Goal: Information Seeking & Learning: Learn about a topic

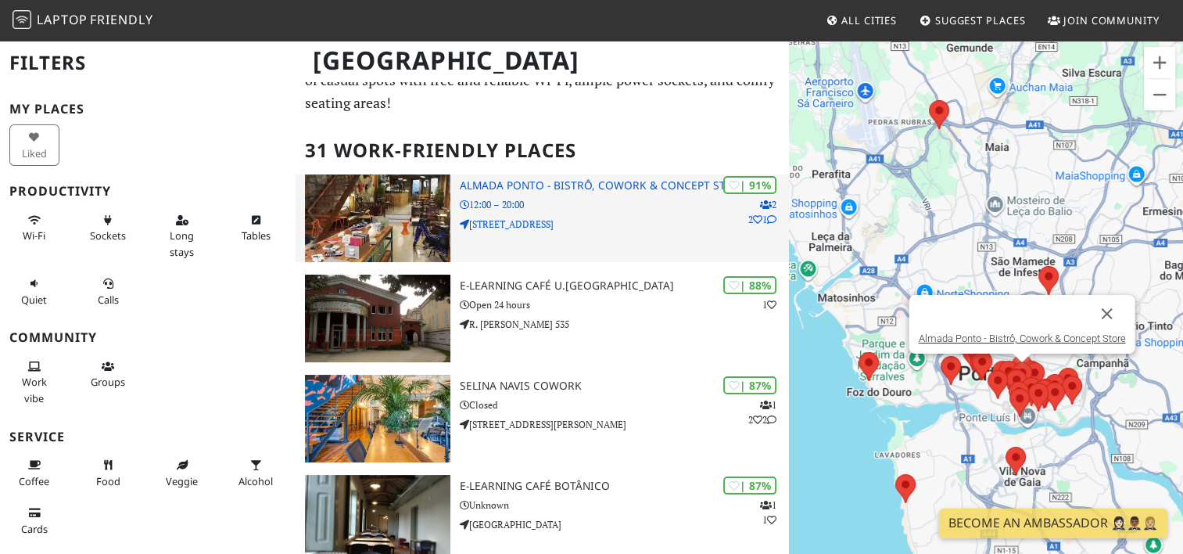
scroll to position [59, 0]
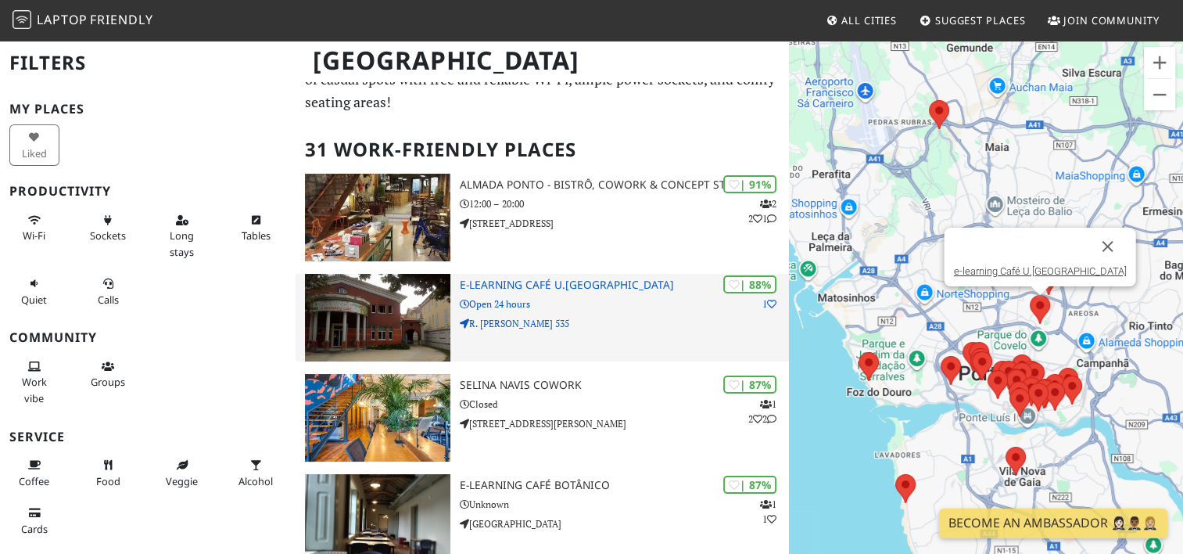
click at [535, 278] on h3 "e-learning Café U.[GEOGRAPHIC_DATA]" at bounding box center [624, 284] width 328 height 13
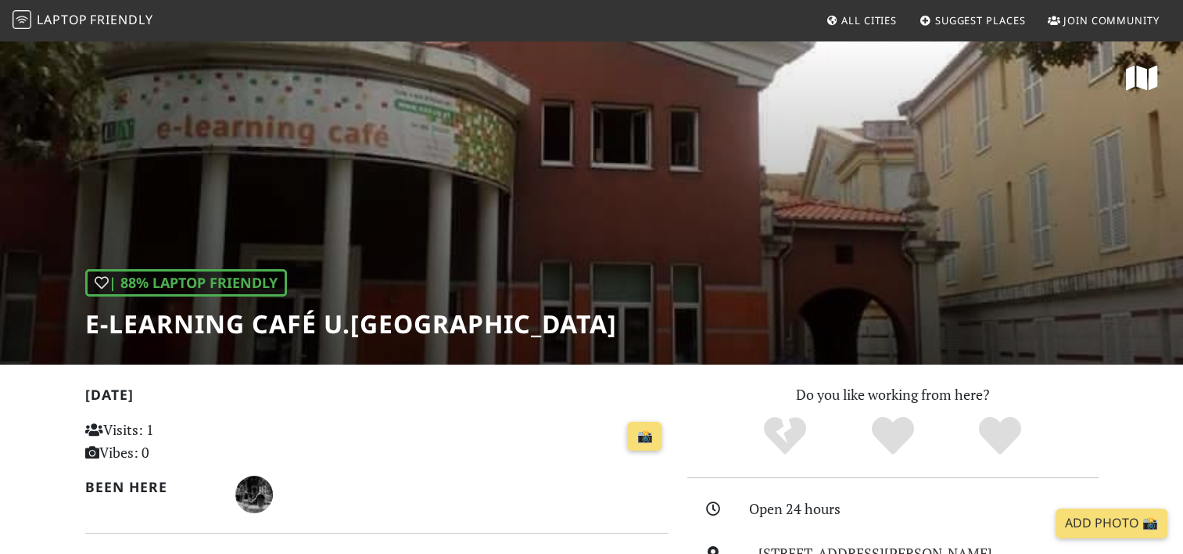
click at [535, 257] on div "| 88% Laptop Friendly e-learning Café U.Porto" at bounding box center [591, 201] width 1183 height 325
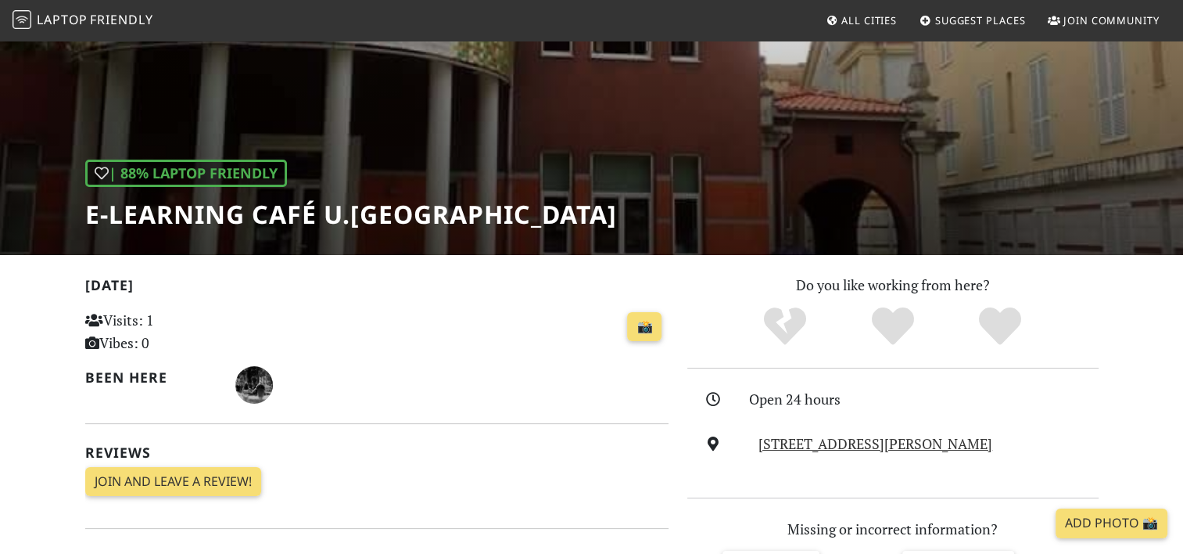
scroll to position [109, 0]
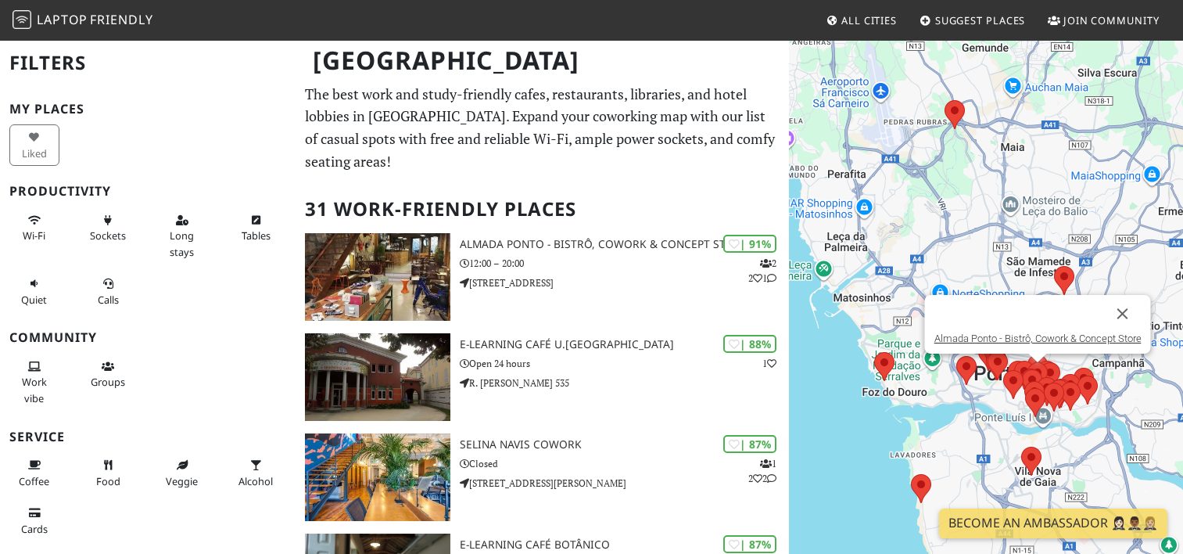
scroll to position [59, 0]
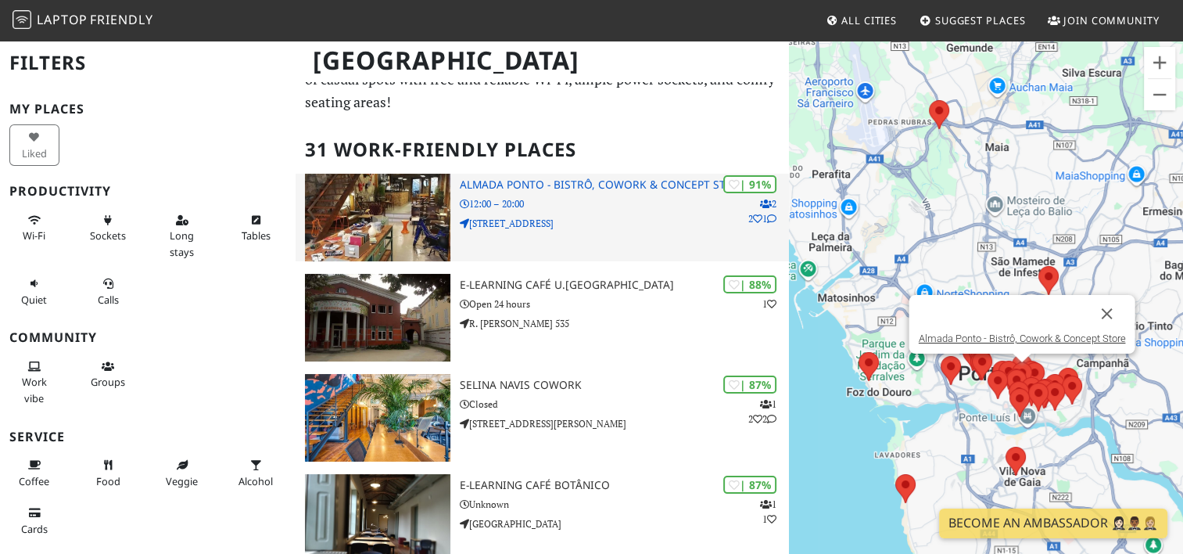
click at [370, 200] on img at bounding box center [377, 218] width 145 height 88
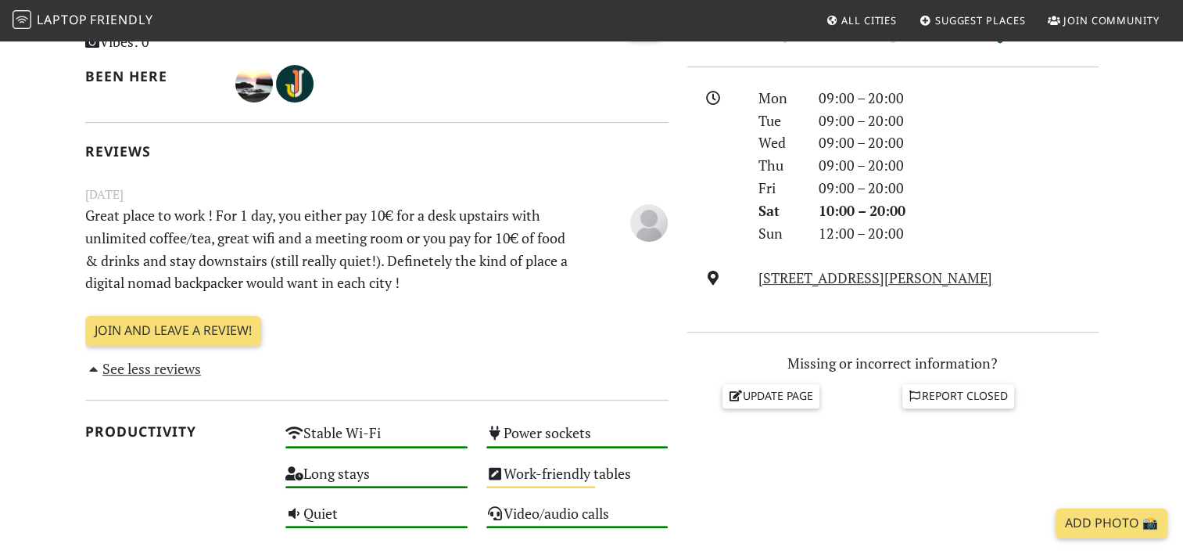
scroll to position [411, 0]
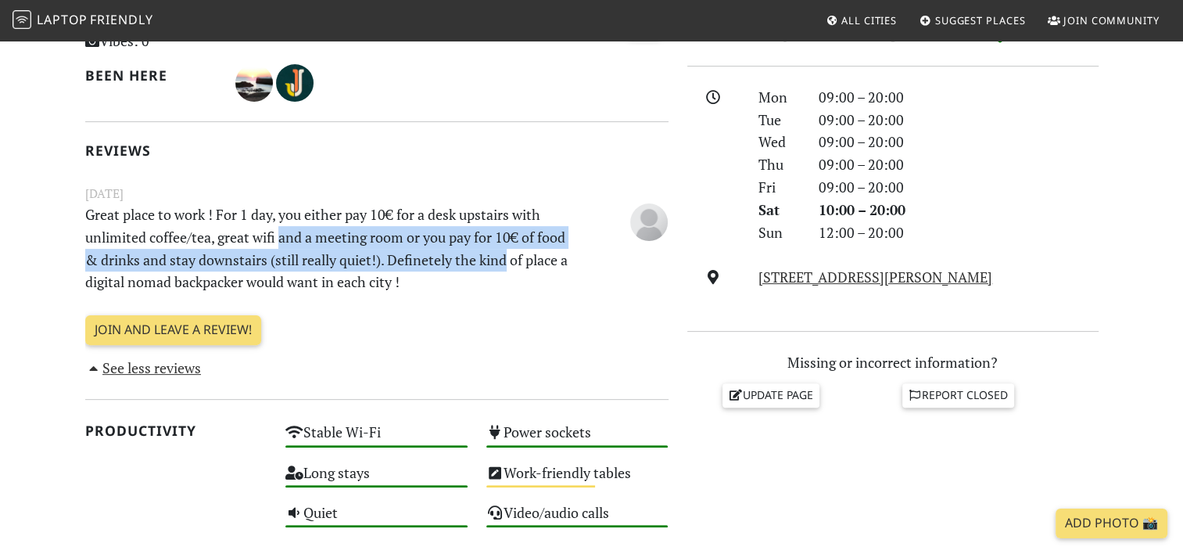
drag, startPoint x: 283, startPoint y: 238, endPoint x: 538, endPoint y: 252, distance: 255.3
click at [538, 252] on p "Great place to work ! For 1 day, you either pay 10€ for a desk upstairs with un…" at bounding box center [327, 248] width 502 height 90
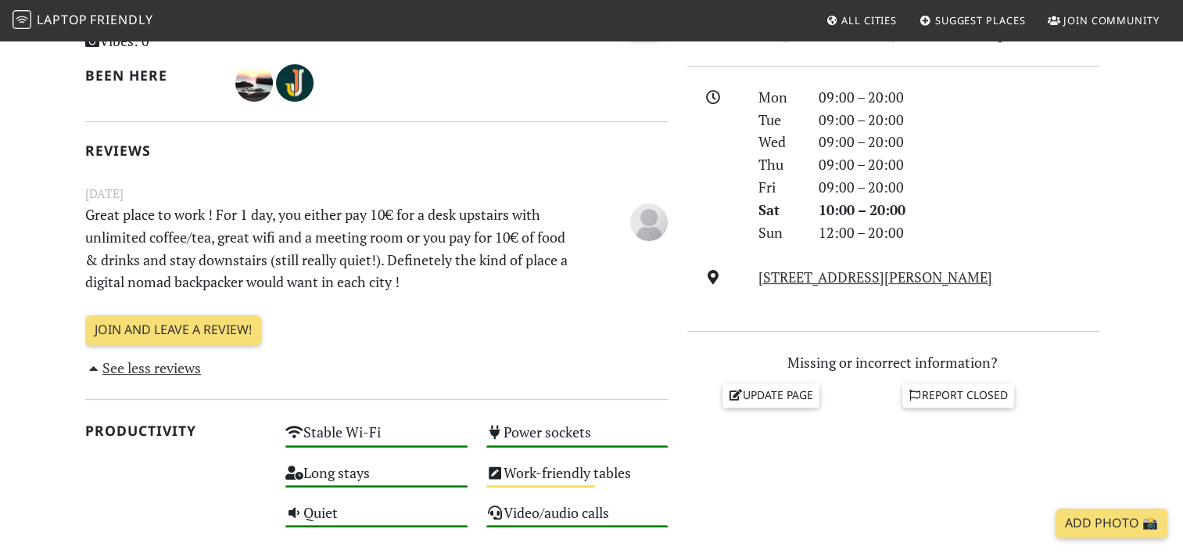
drag, startPoint x: 538, startPoint y: 252, endPoint x: 432, endPoint y: 278, distance: 109.4
click at [432, 278] on p "Great place to work ! For 1 day, you either pay 10€ for a desk upstairs with un…" at bounding box center [327, 248] width 502 height 90
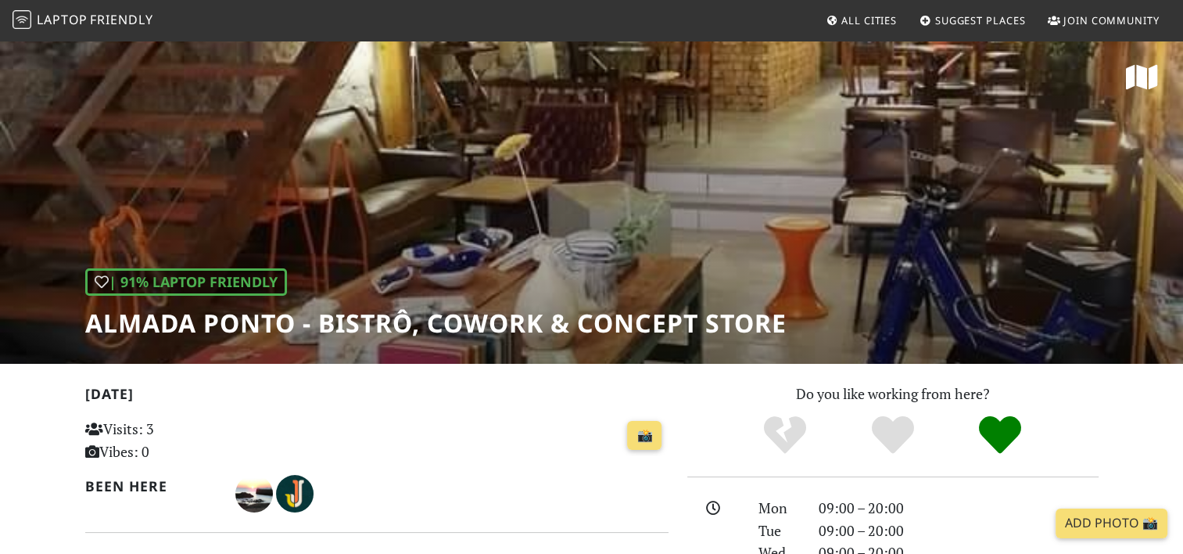
scroll to position [0, 0]
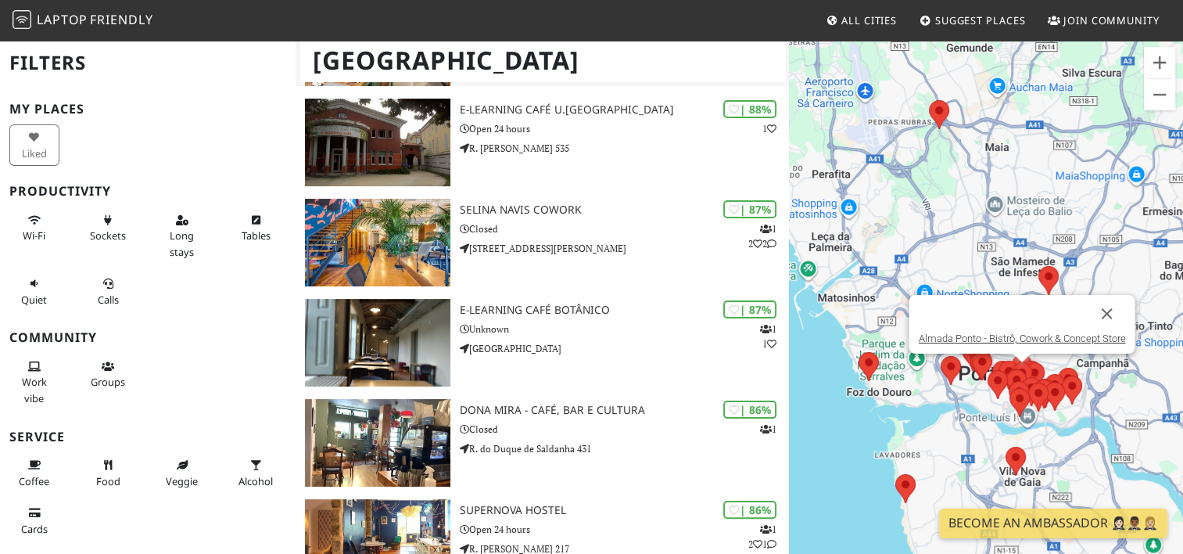
scroll to position [240, 0]
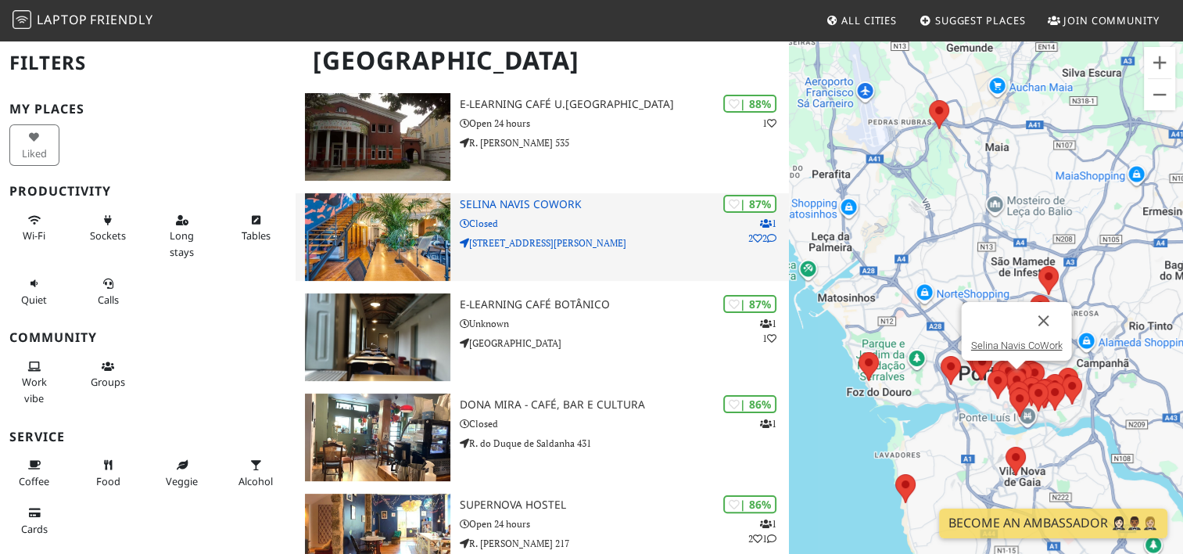
click at [498, 198] on h3 "Selina Navis CoWork" at bounding box center [624, 204] width 328 height 13
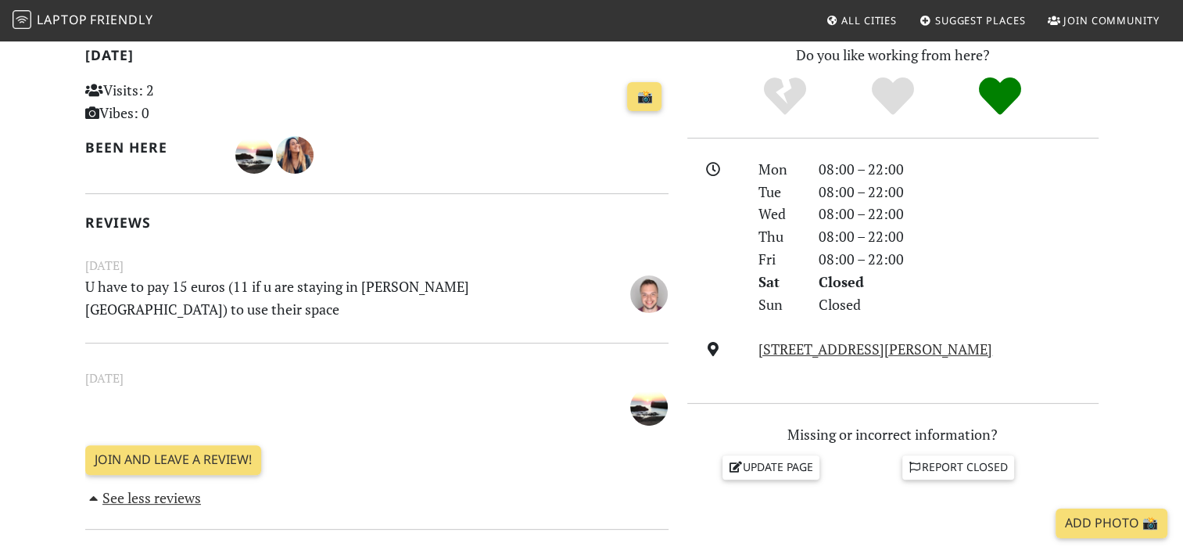
scroll to position [340, 0]
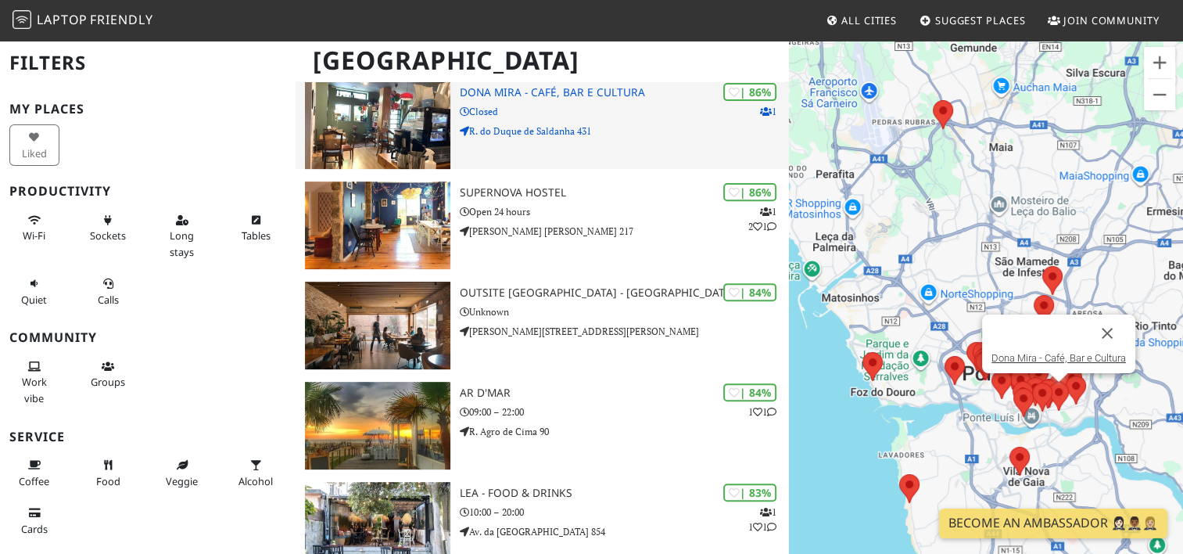
scroll to position [555, 0]
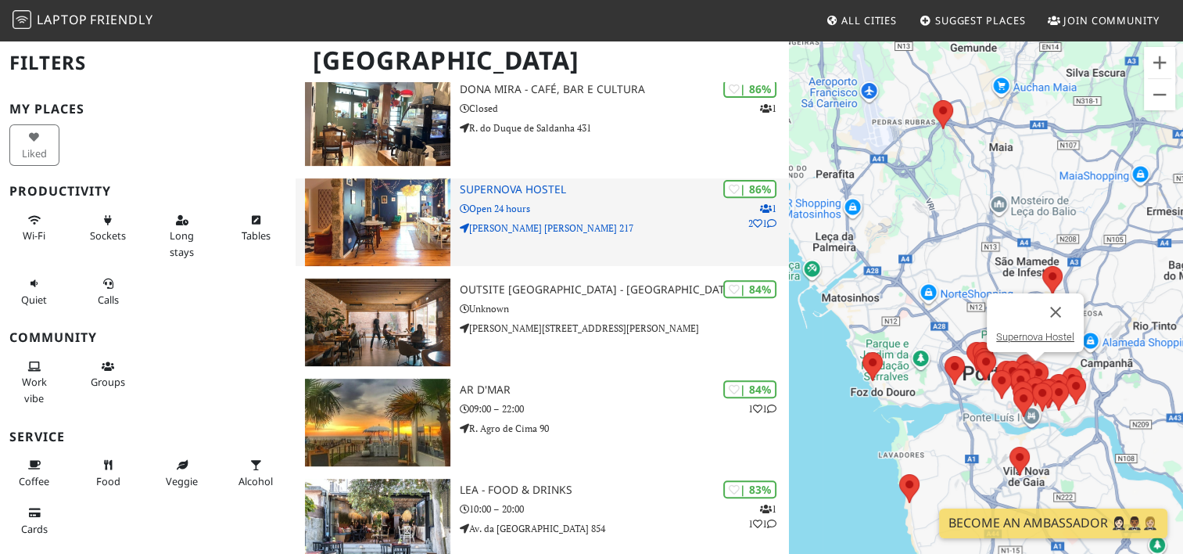
click at [544, 183] on h3 "Supernova Hostel" at bounding box center [624, 189] width 328 height 13
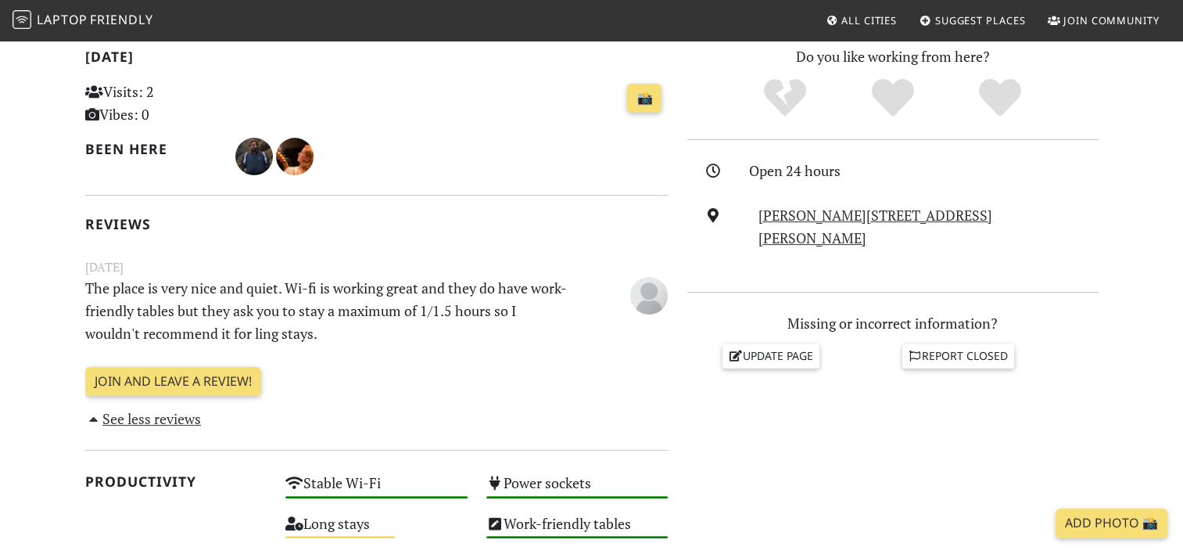
scroll to position [361, 0]
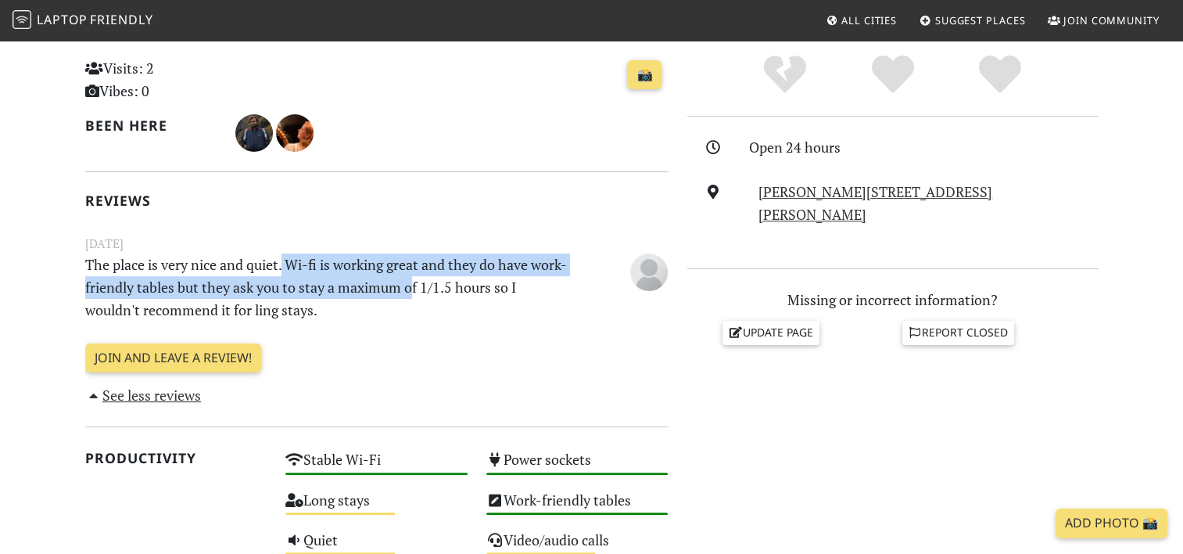
drag, startPoint x: 285, startPoint y: 262, endPoint x: 447, endPoint y: 294, distance: 165.8
click at [447, 294] on p "The place is very nice and quiet. Wi-fi is working great and they do have work-…" at bounding box center [327, 286] width 502 height 67
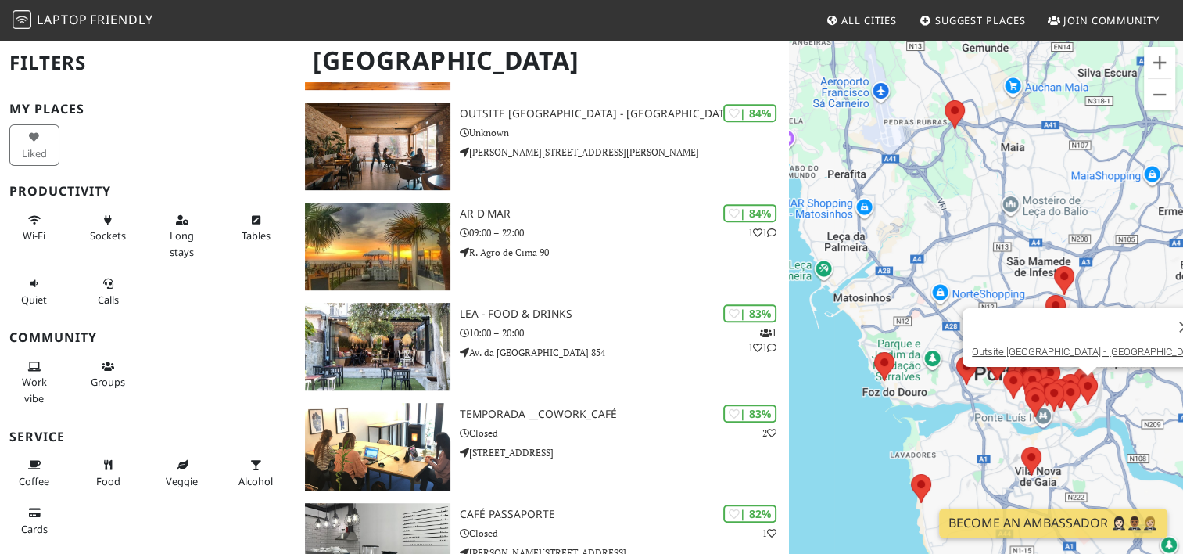
scroll to position [730, 0]
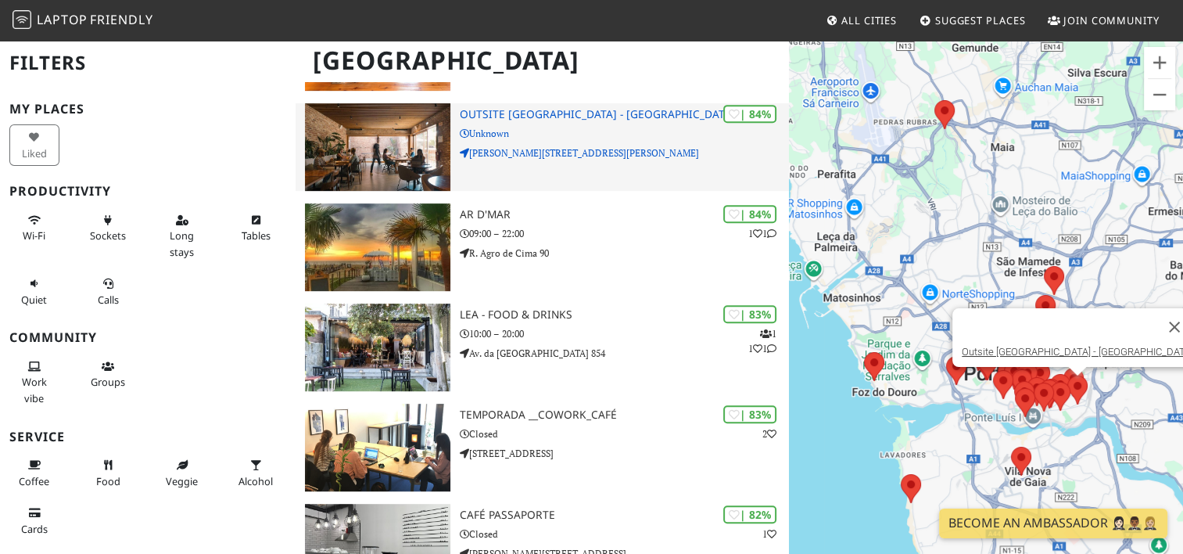
click at [410, 145] on img at bounding box center [377, 147] width 145 height 88
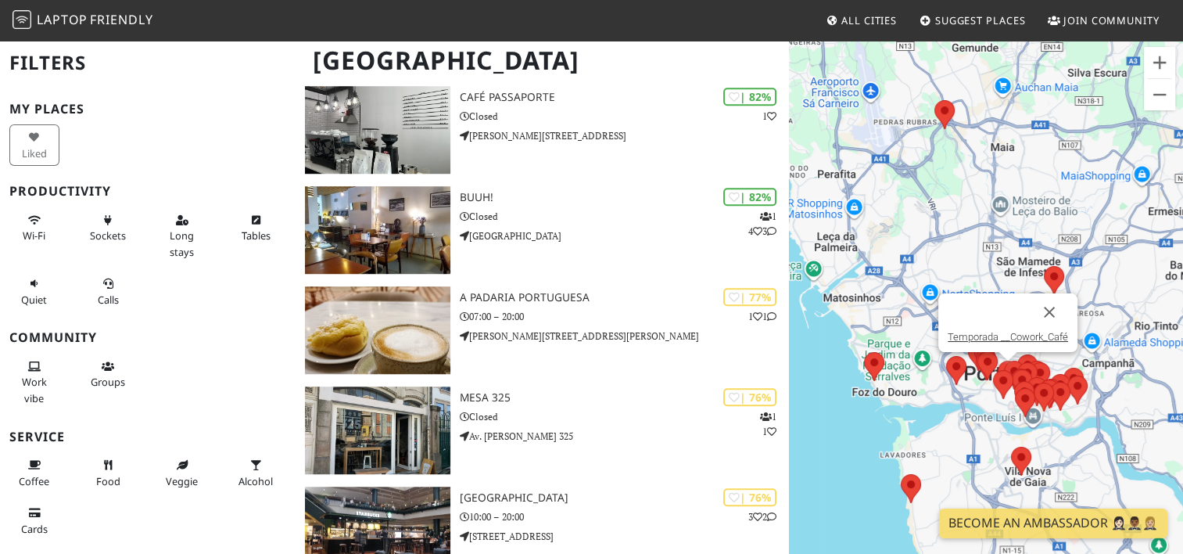
scroll to position [969, 0]
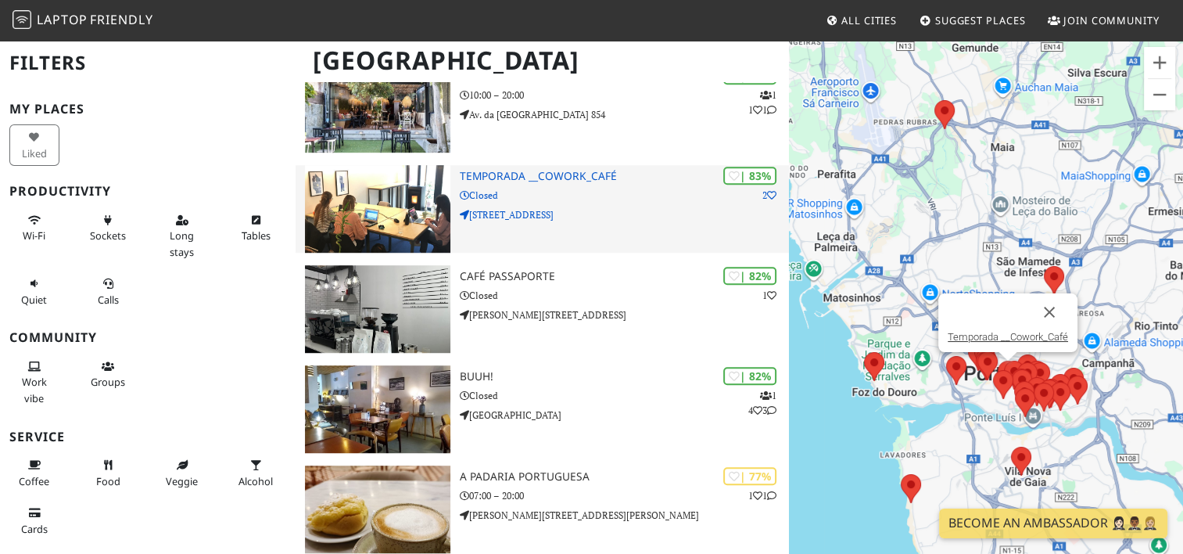
click at [366, 200] on img at bounding box center [377, 209] width 145 height 88
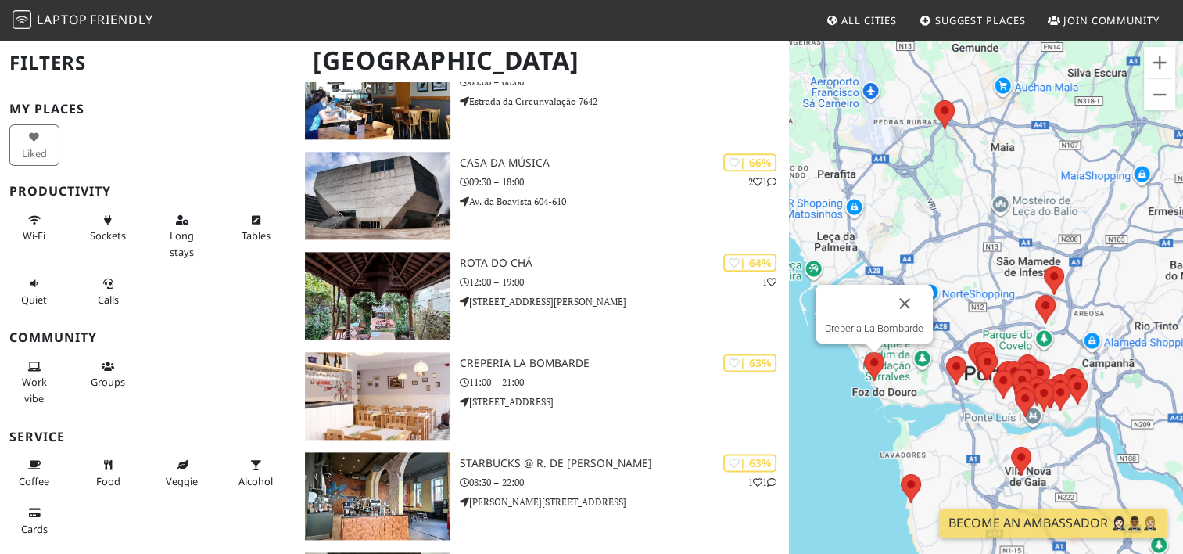
scroll to position [1871, 0]
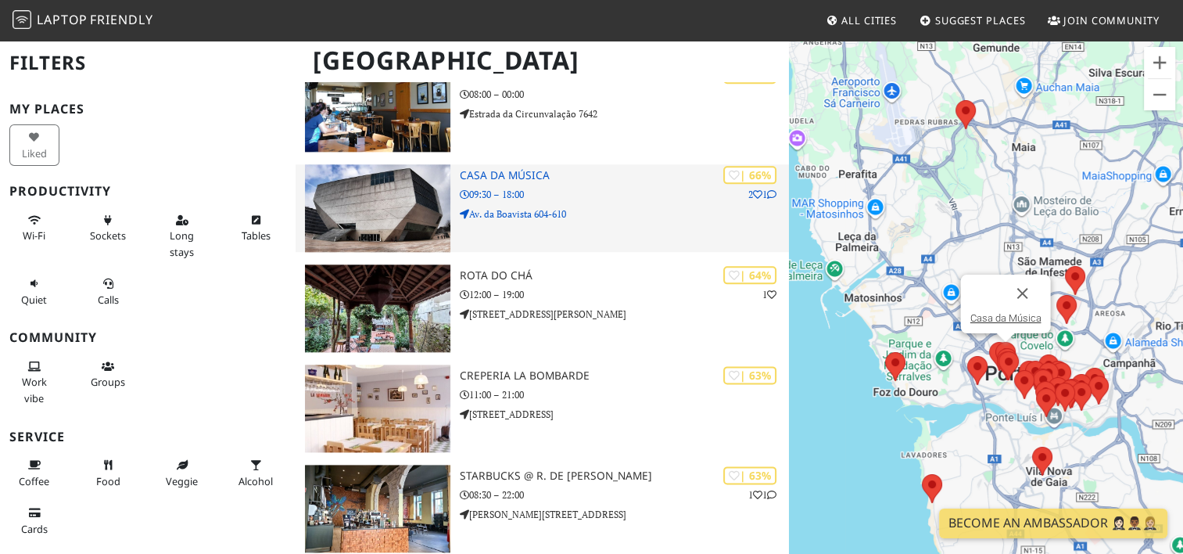
click at [494, 169] on h3 "Casa da Música" at bounding box center [624, 175] width 328 height 13
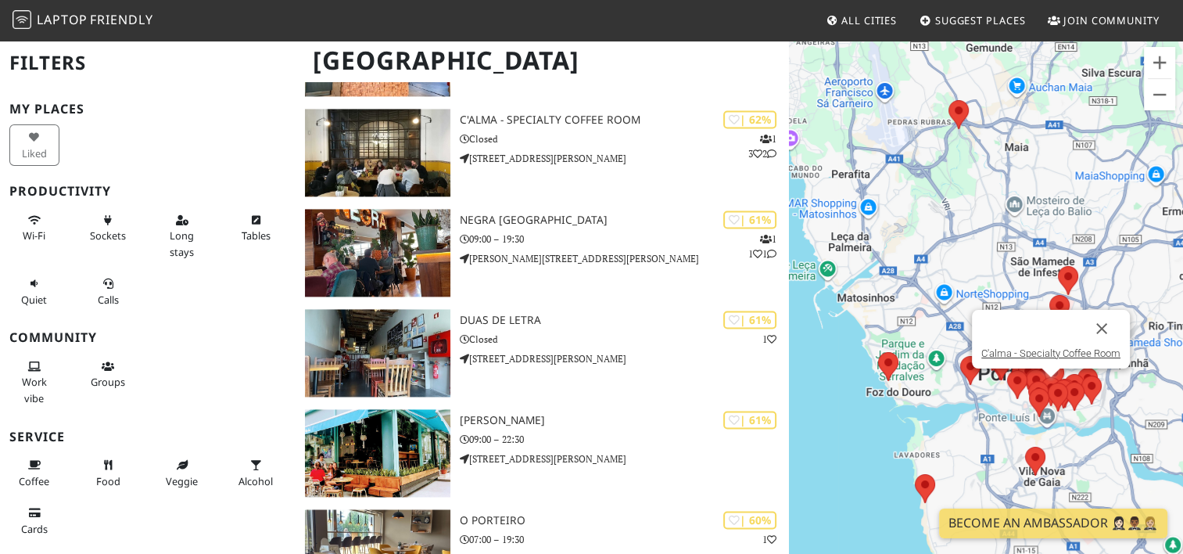
scroll to position [2331, 0]
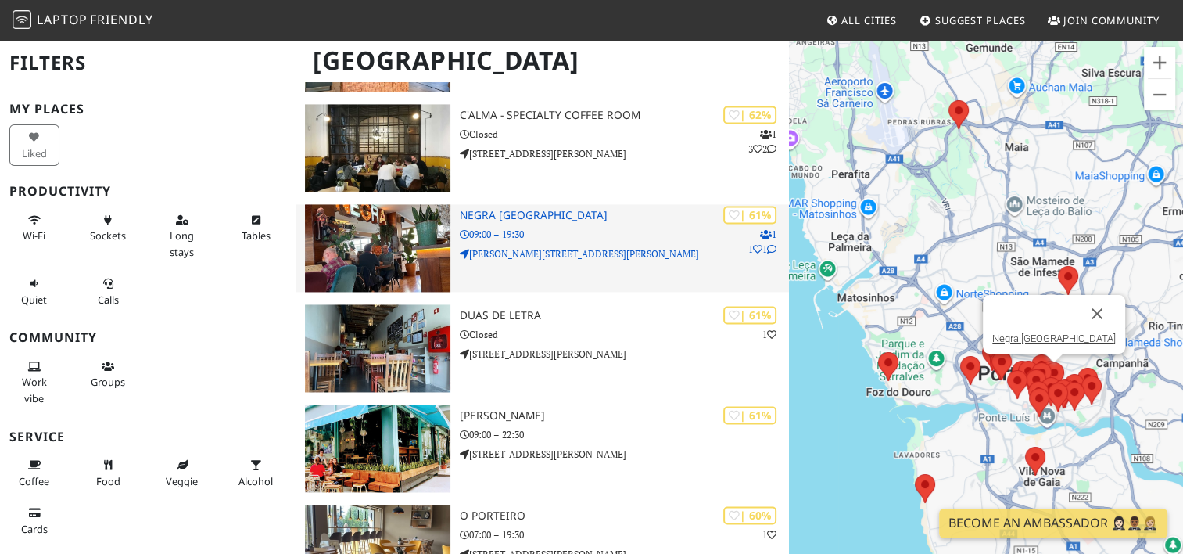
click at [486, 209] on h3 "Negra Café Baixa" at bounding box center [624, 215] width 328 height 13
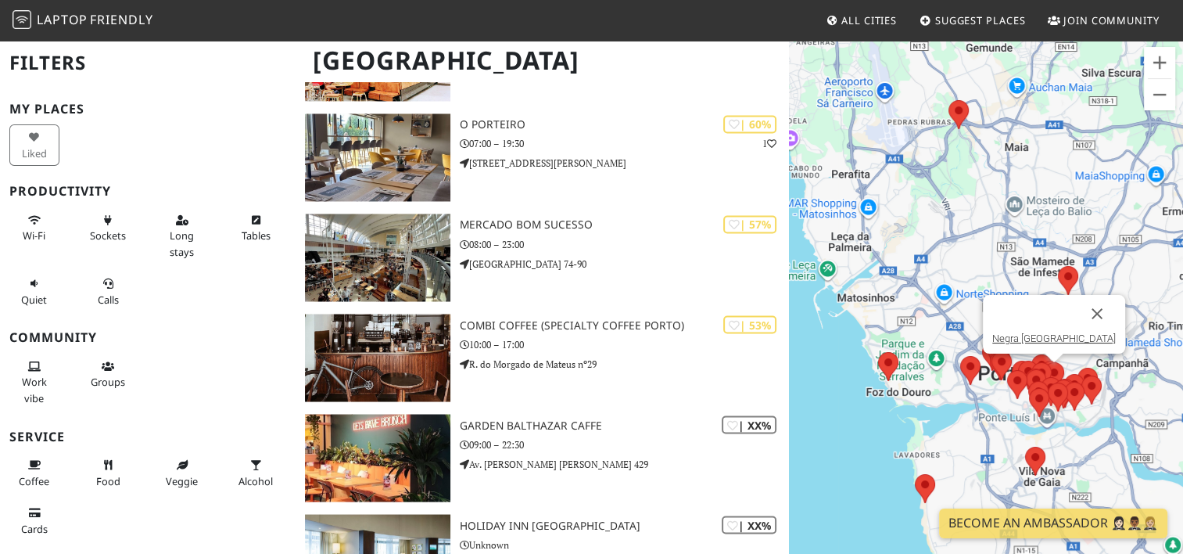
scroll to position [2859, 0]
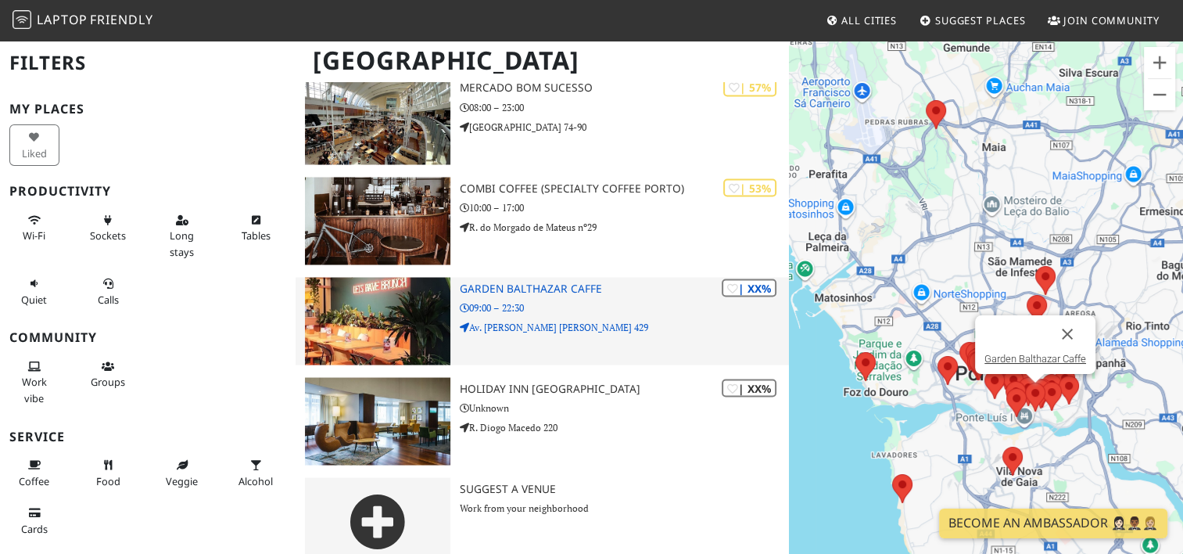
click at [500, 282] on h3 "Garden Balthazar Caffe" at bounding box center [624, 288] width 328 height 13
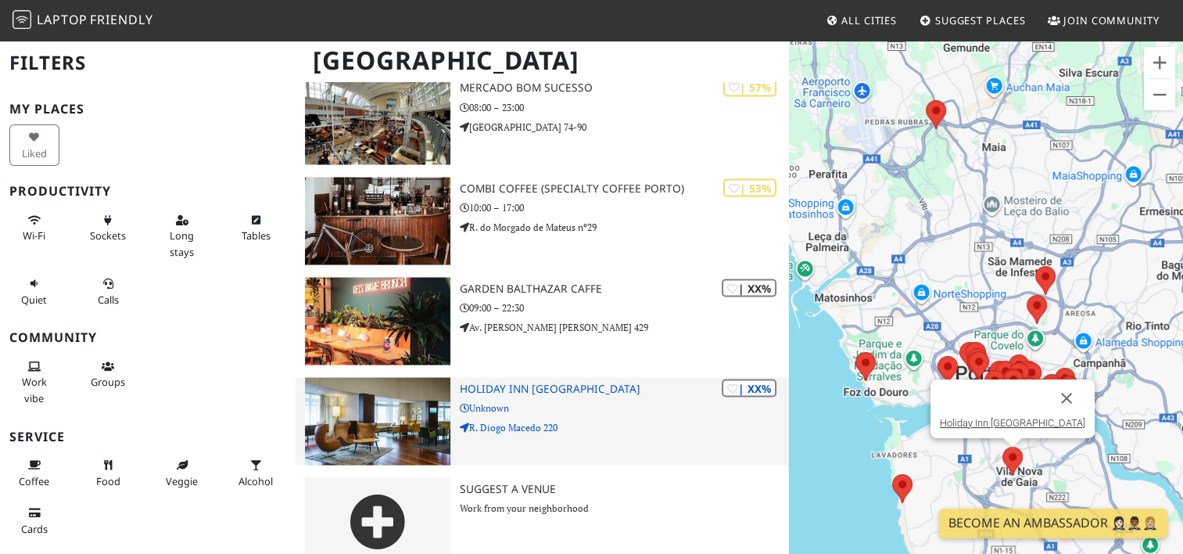
click at [529, 382] on h3 "Holiday Inn [GEOGRAPHIC_DATA]" at bounding box center [624, 388] width 328 height 13
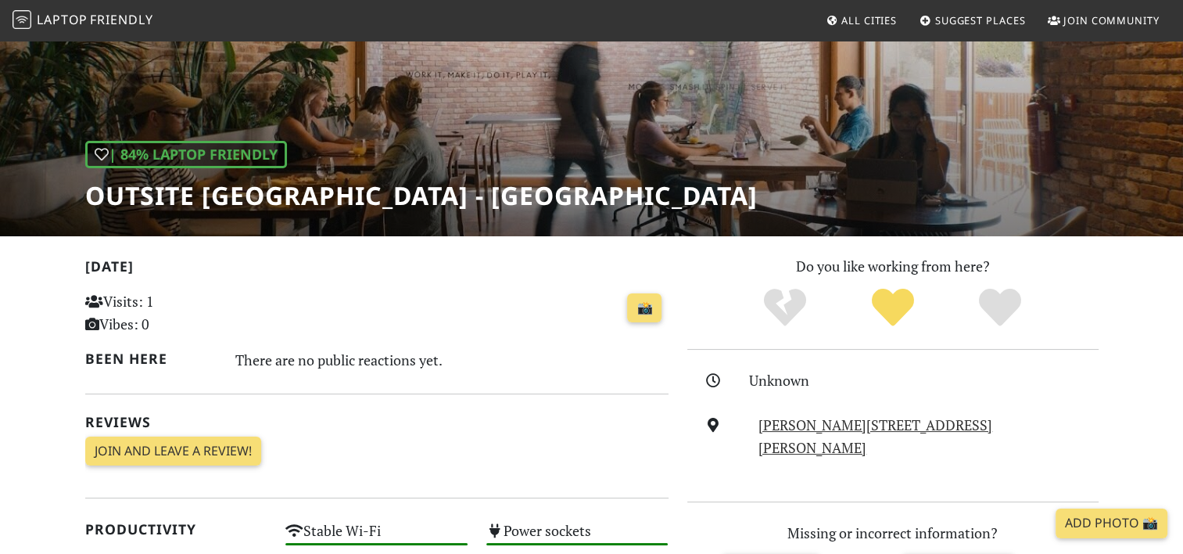
scroll to position [127, 0]
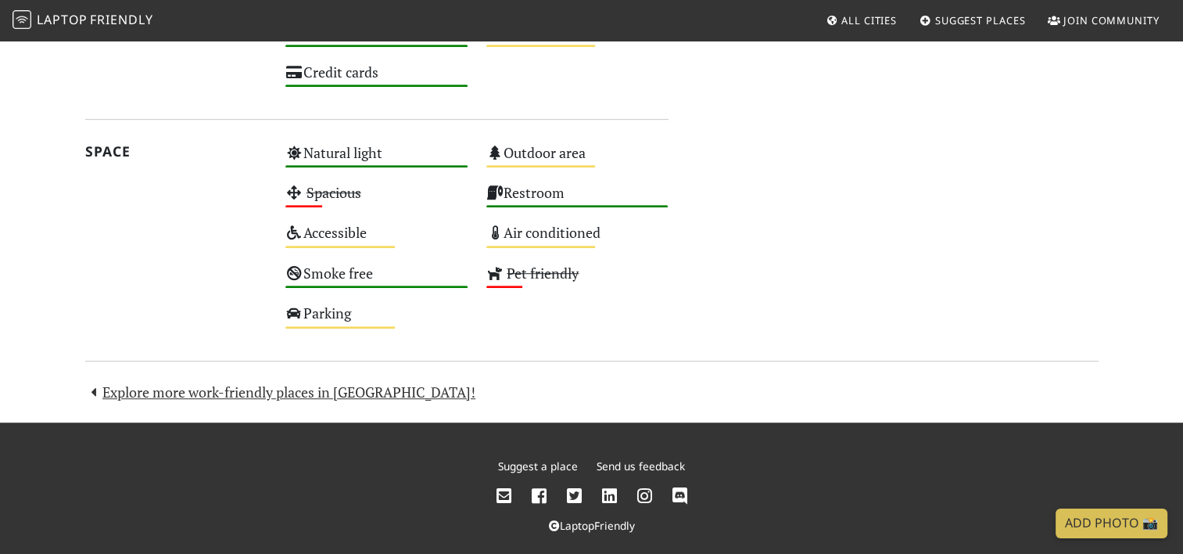
scroll to position [935, 0]
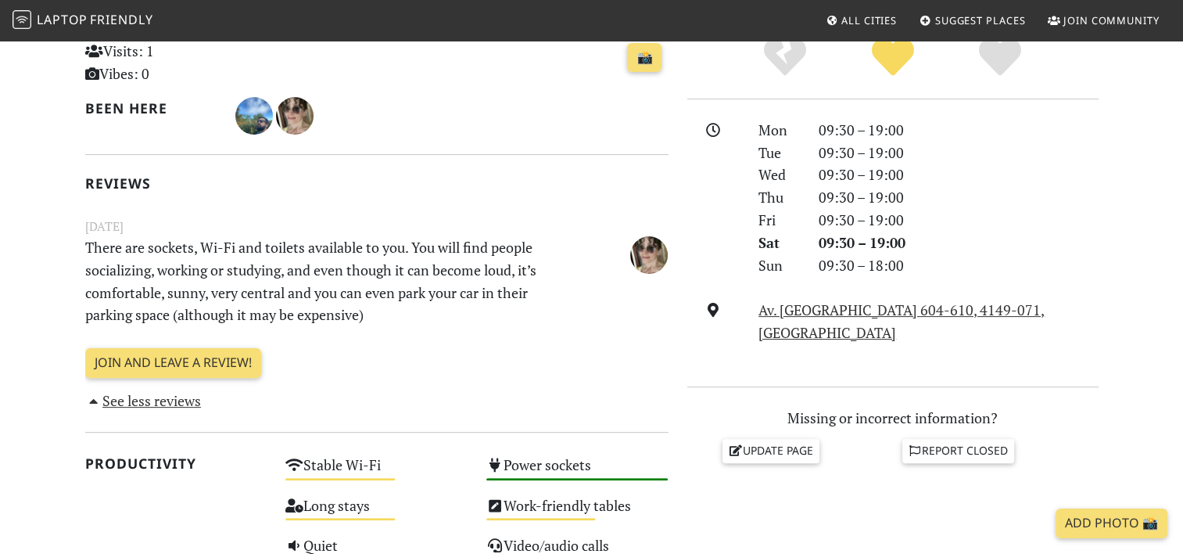
scroll to position [400, 0]
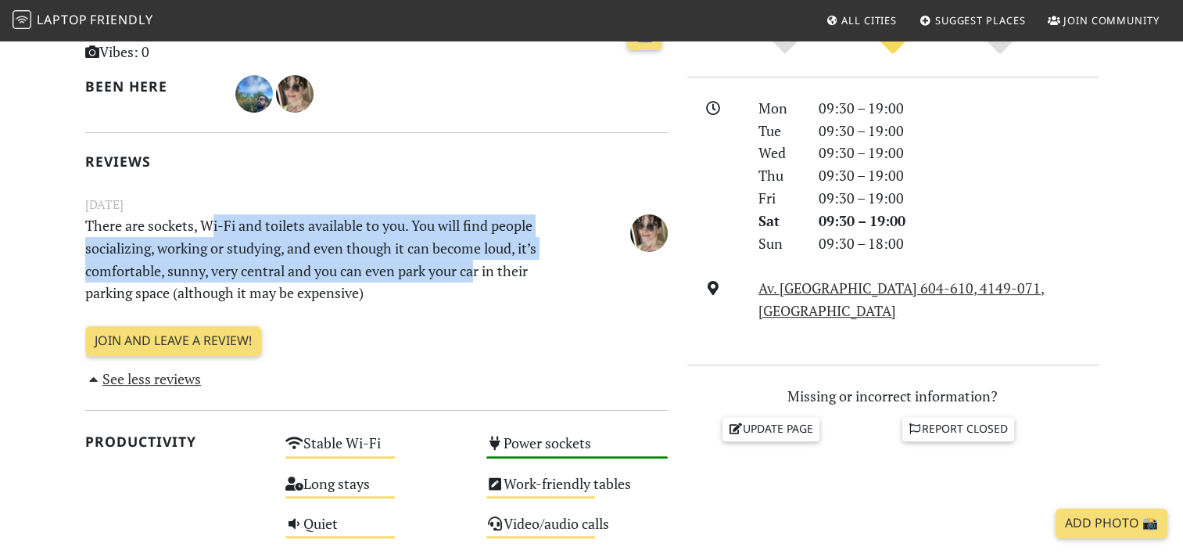
drag, startPoint x: 209, startPoint y: 218, endPoint x: 473, endPoint y: 267, distance: 268.7
click at [473, 267] on p "There are sockets, Wi-Fi and toilets available to you. You will find people soc…" at bounding box center [327, 259] width 502 height 90
drag, startPoint x: 473, startPoint y: 267, endPoint x: 343, endPoint y: 275, distance: 130.1
click at [343, 275] on p "There are sockets, Wi-Fi and toilets available to you. You will find people soc…" at bounding box center [327, 259] width 502 height 90
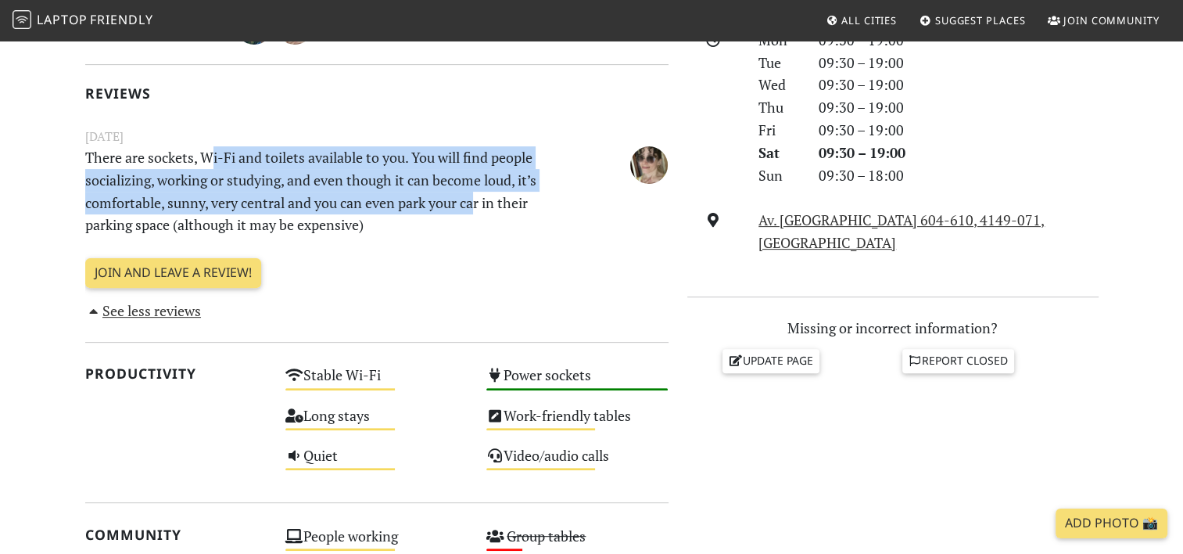
scroll to position [472, 0]
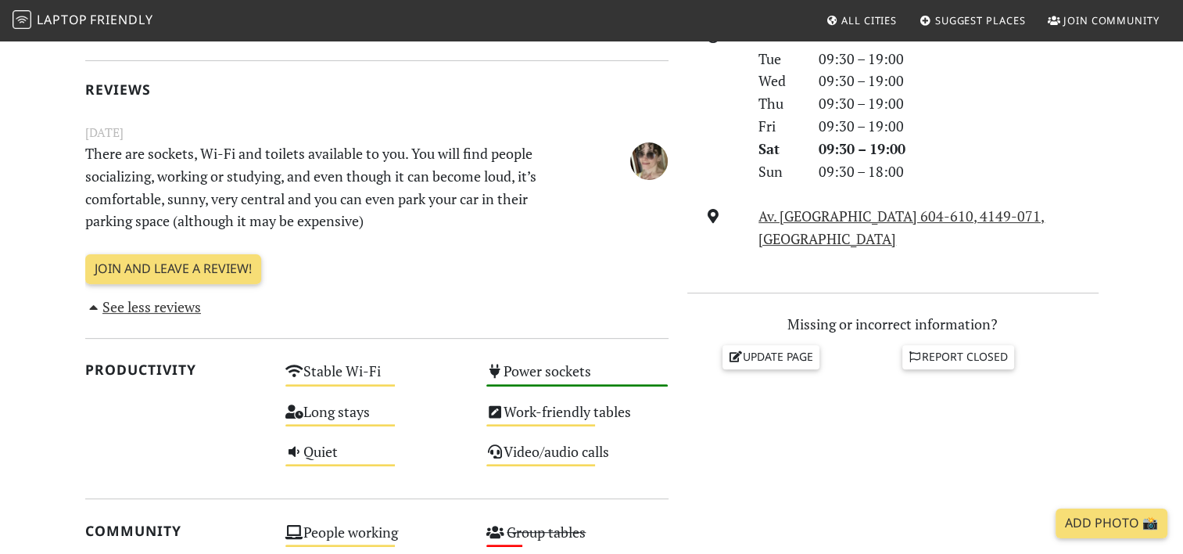
click at [303, 221] on p "There are sockets, Wi-Fi and toilets available to you. You will find people soc…" at bounding box center [327, 187] width 502 height 90
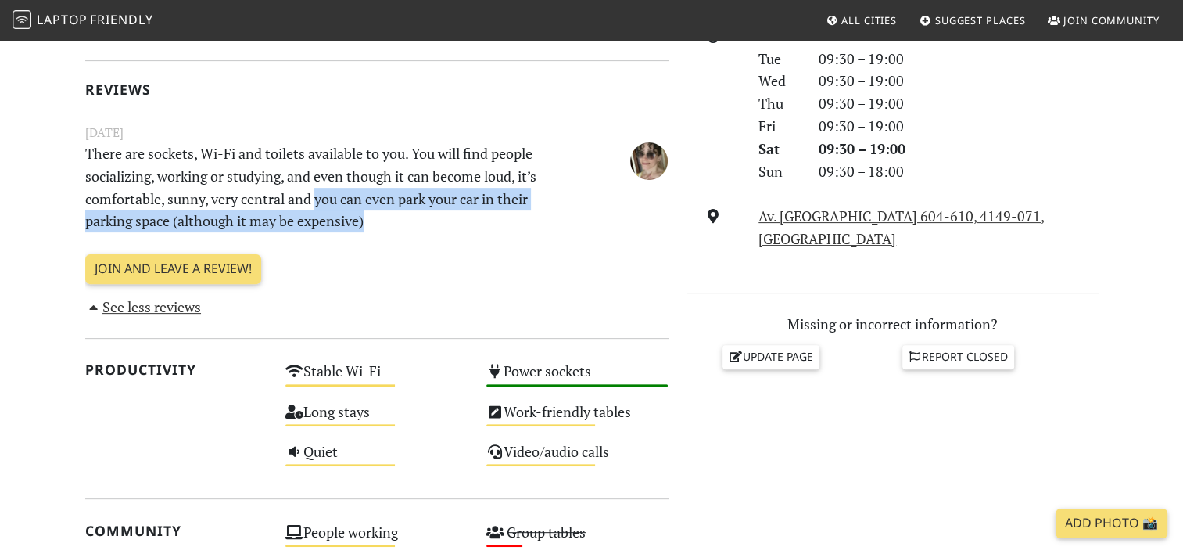
drag, startPoint x: 318, startPoint y: 199, endPoint x: 423, endPoint y: 219, distance: 106.7
click at [423, 219] on p "There are sockets, Wi-Fi and toilets available to you. You will find people soc…" at bounding box center [327, 187] width 502 height 90
click at [197, 221] on p "There are sockets, Wi-Fi and toilets available to you. You will find people soc…" at bounding box center [327, 187] width 502 height 90
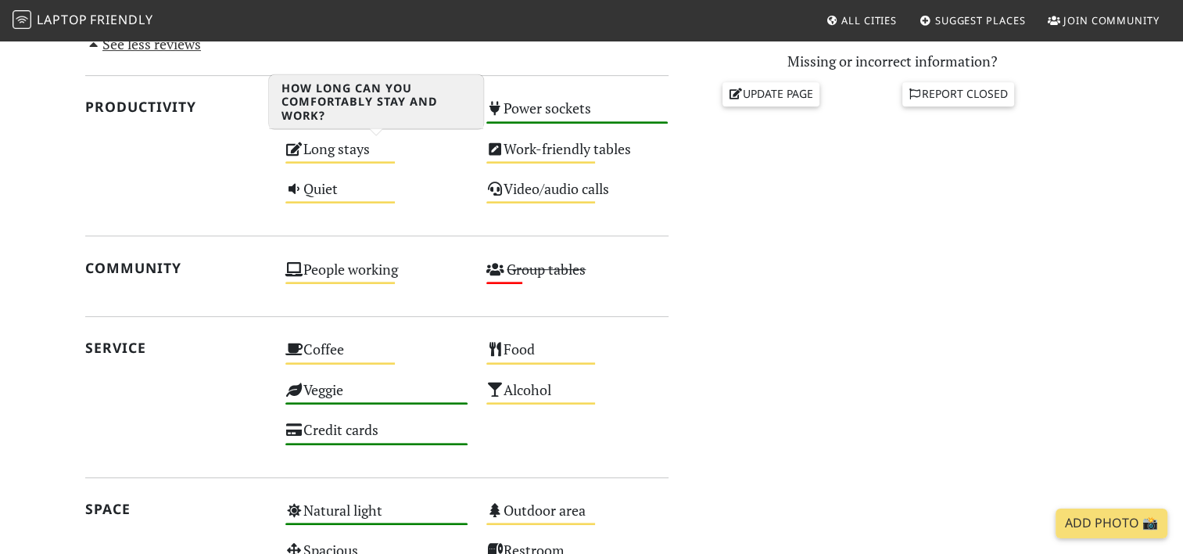
scroll to position [737, 0]
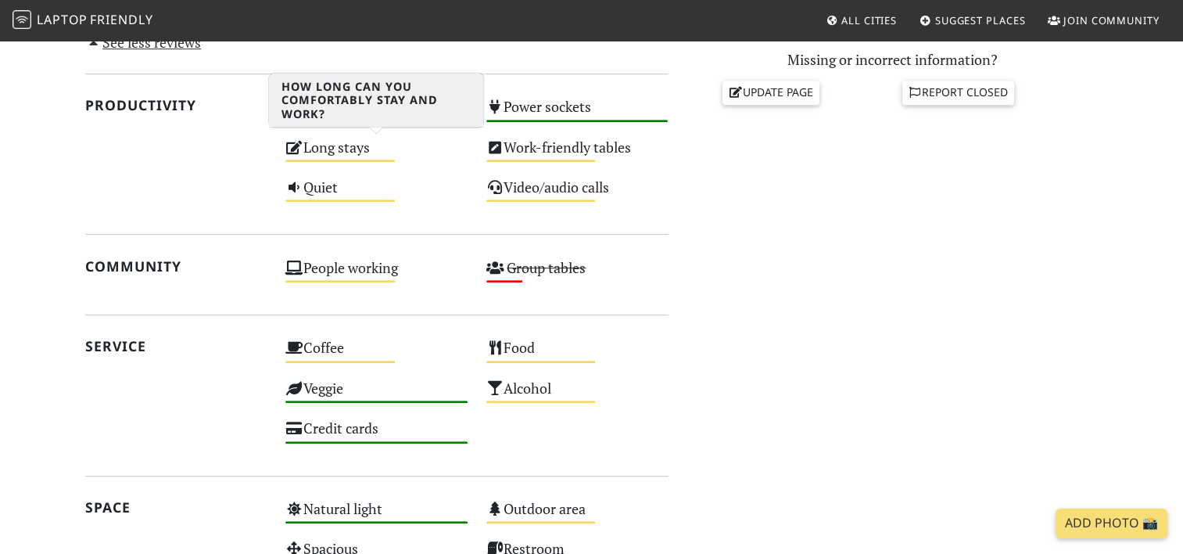
click at [302, 150] on icon at bounding box center [294, 147] width 18 height 14
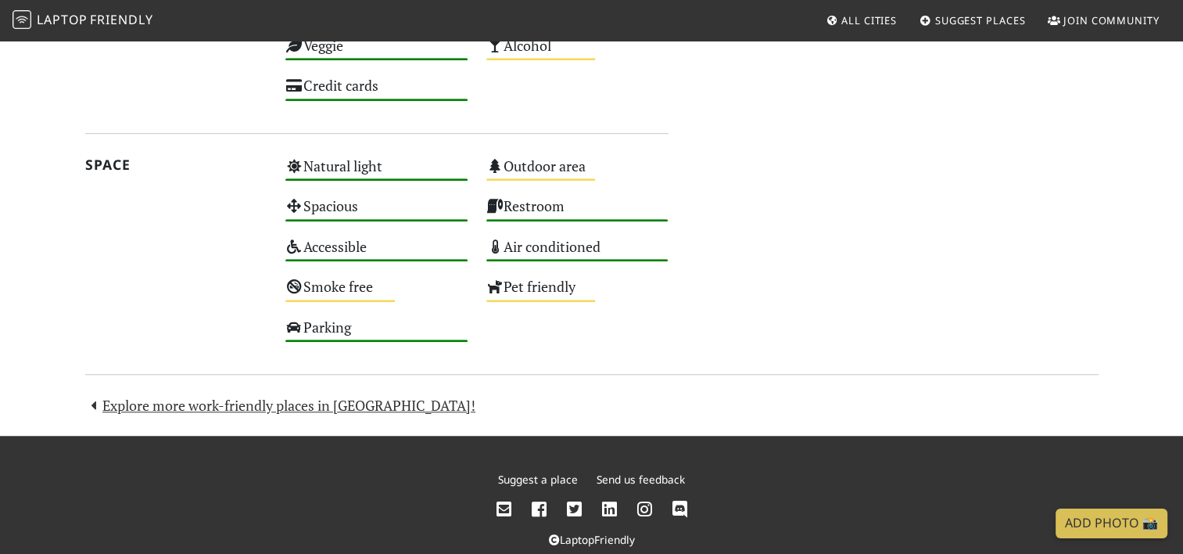
scroll to position [1107, 0]
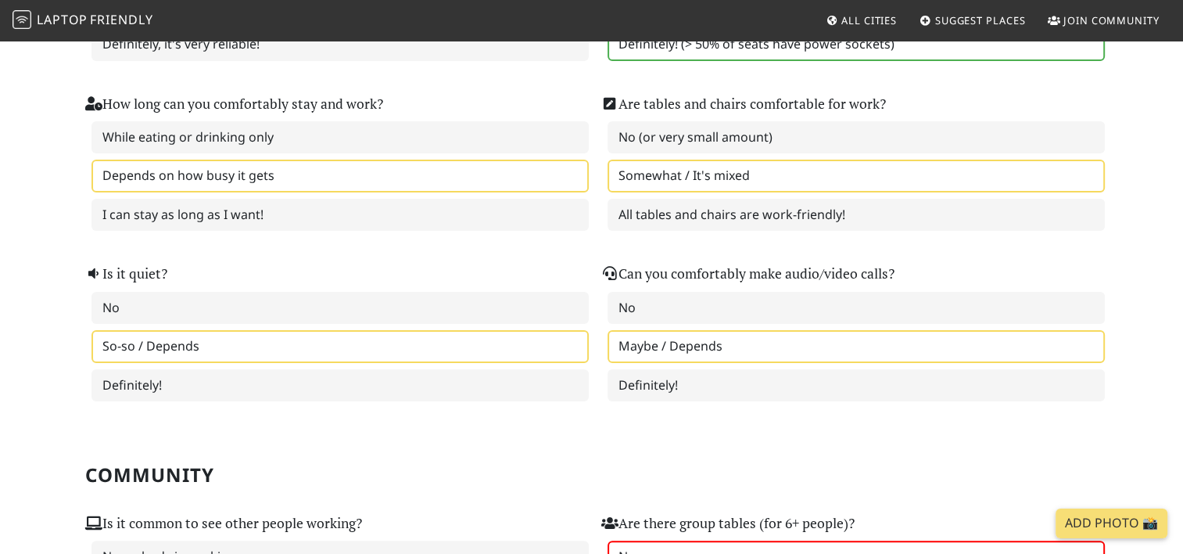
scroll to position [338, 0]
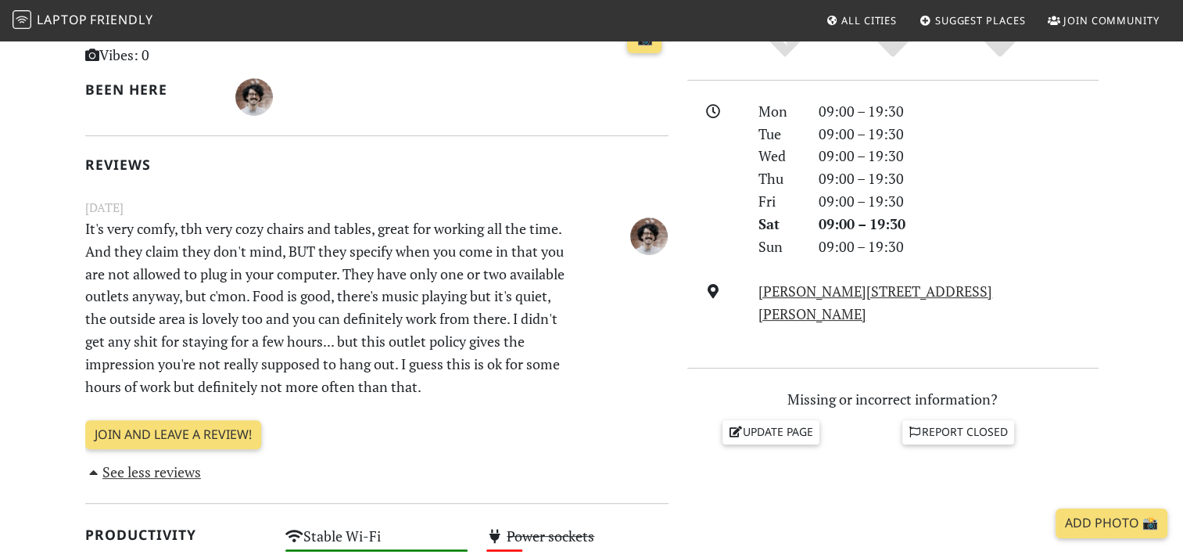
scroll to position [397, 0]
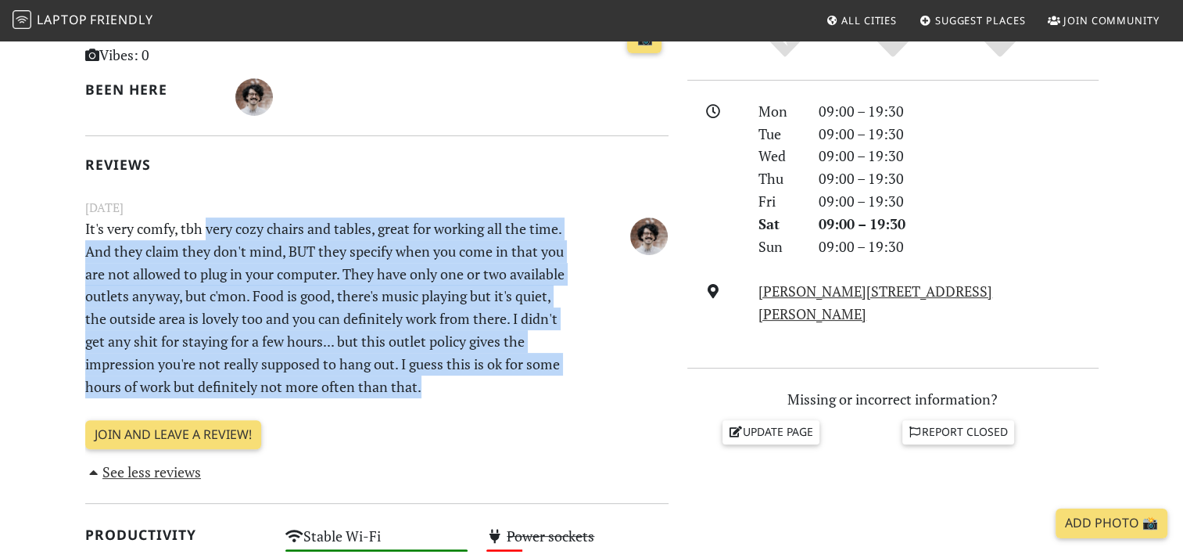
drag, startPoint x: 206, startPoint y: 231, endPoint x: 543, endPoint y: 384, distance: 369.9
click at [543, 384] on p "It's very comfy, tbh very cozy chairs and tables, great for working all the tim…" at bounding box center [327, 307] width 502 height 180
click at [221, 307] on p "It's very comfy, tbh very cozy chairs and tables, great for working all the tim…" at bounding box center [327, 307] width 502 height 180
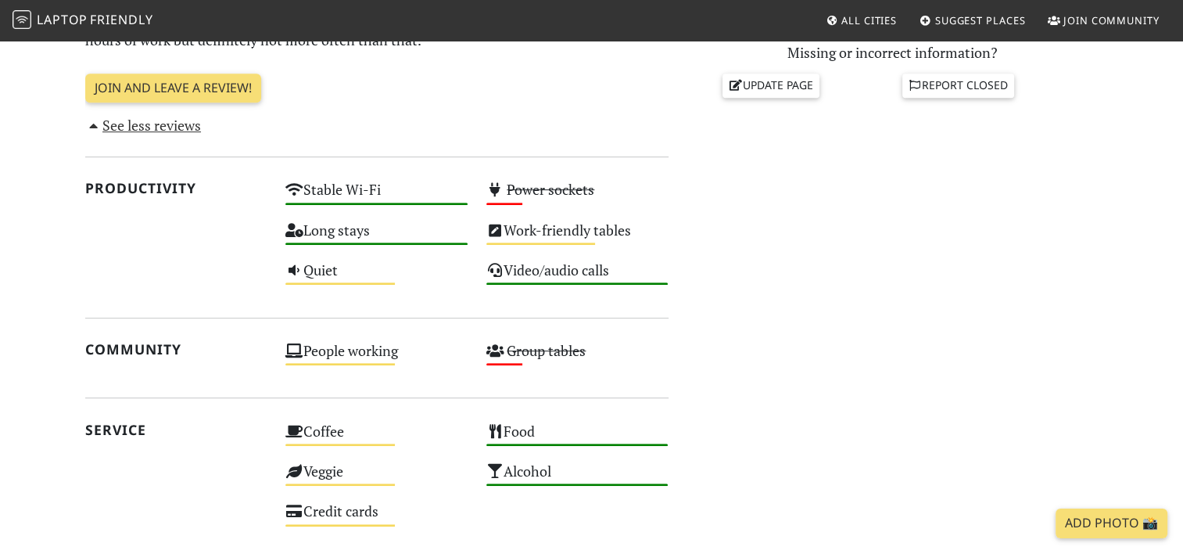
scroll to position [743, 0]
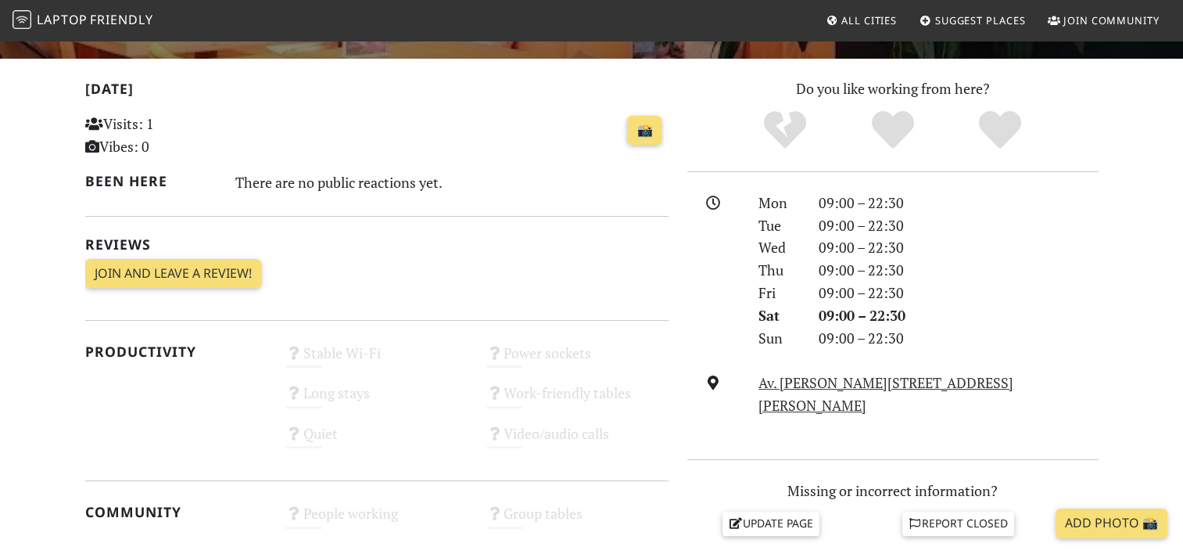
scroll to position [307, 0]
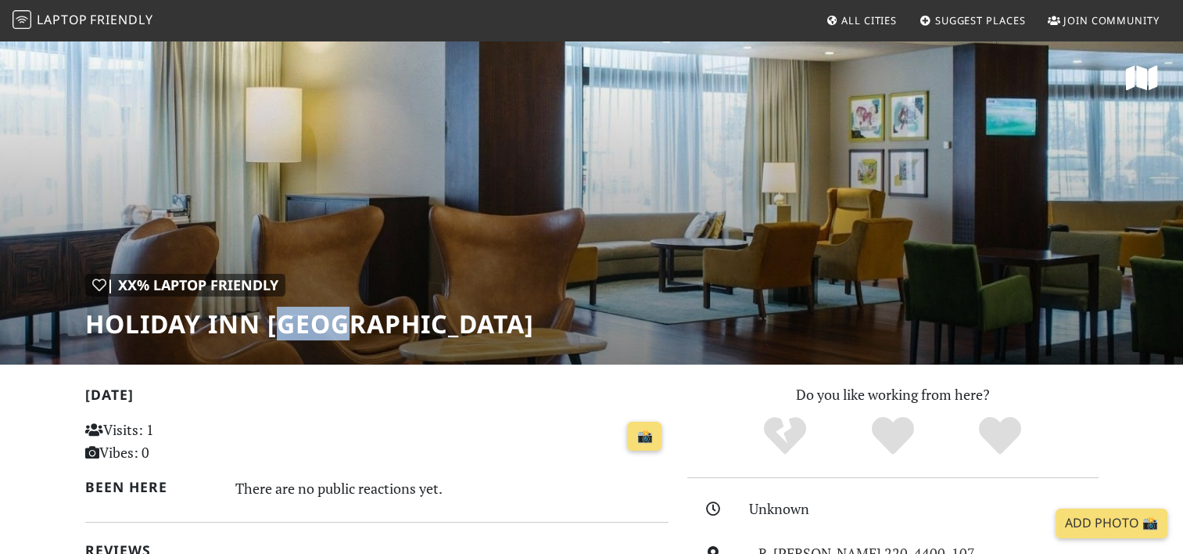
drag, startPoint x: 281, startPoint y: 326, endPoint x: 357, endPoint y: 325, distance: 75.9
click at [357, 325] on h1 "Holiday Inn [GEOGRAPHIC_DATA]" at bounding box center [309, 324] width 449 height 30
drag, startPoint x: 357, startPoint y: 325, endPoint x: 246, endPoint y: 319, distance: 111.2
click at [246, 319] on h1 "Holiday Inn [GEOGRAPHIC_DATA]" at bounding box center [309, 324] width 449 height 30
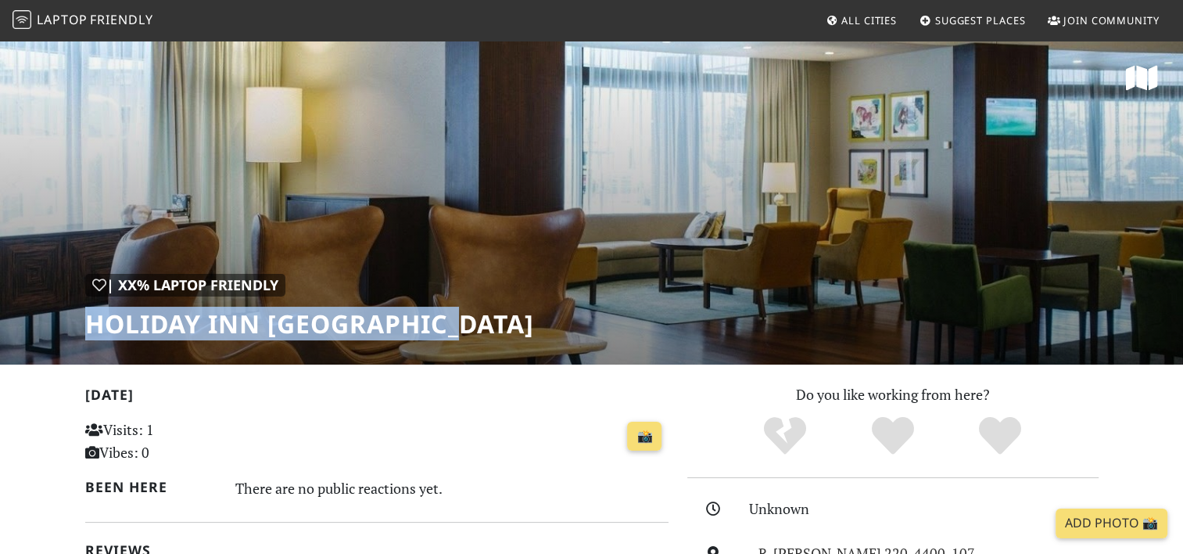
drag, startPoint x: 90, startPoint y: 328, endPoint x: 439, endPoint y: 322, distance: 348.8
click at [439, 322] on h1 "Holiday Inn [GEOGRAPHIC_DATA]" at bounding box center [309, 324] width 449 height 30
copy h1 "Holiday Inn [GEOGRAPHIC_DATA]"
